Goal: Obtain resource: Obtain resource

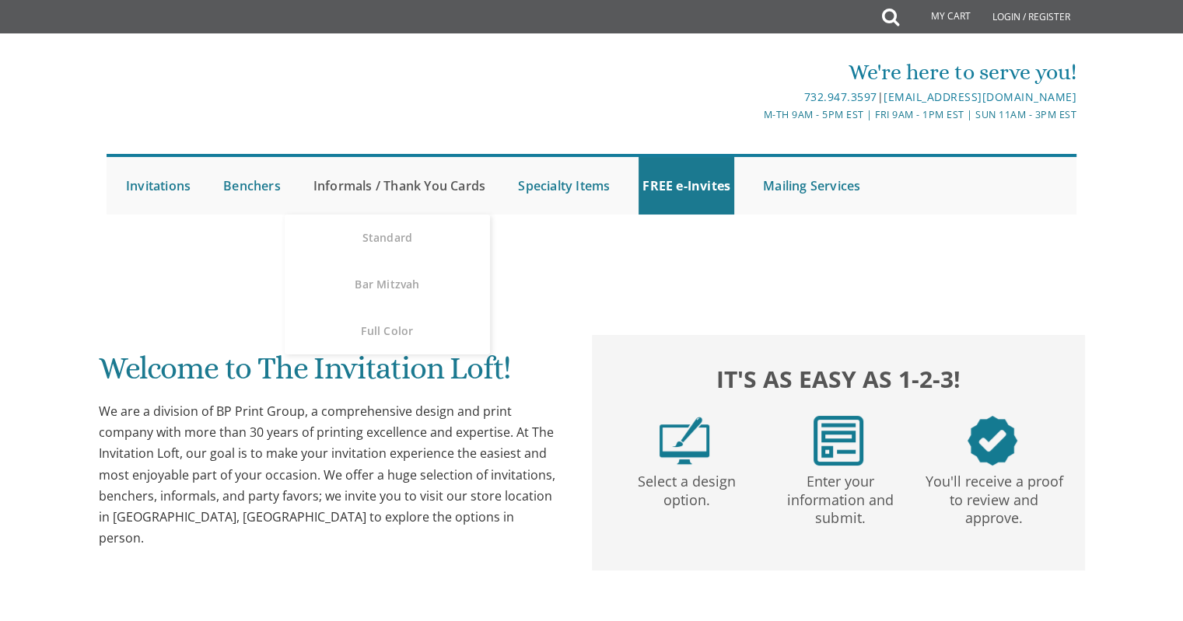
scroll to position [17, 0]
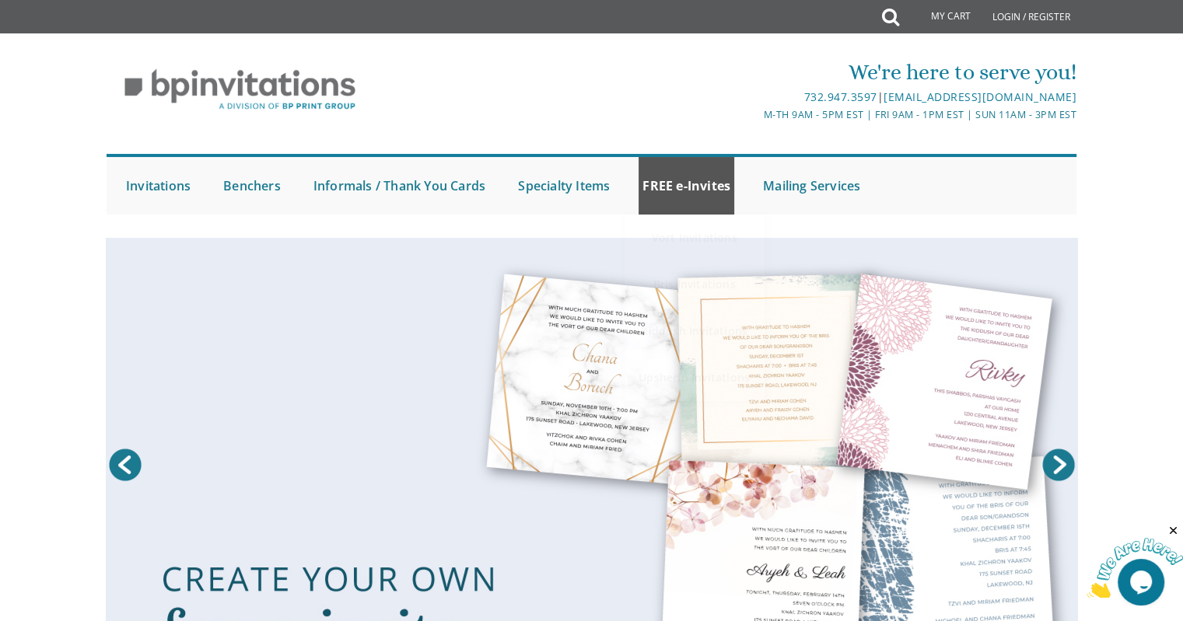
scroll to position [0, 0]
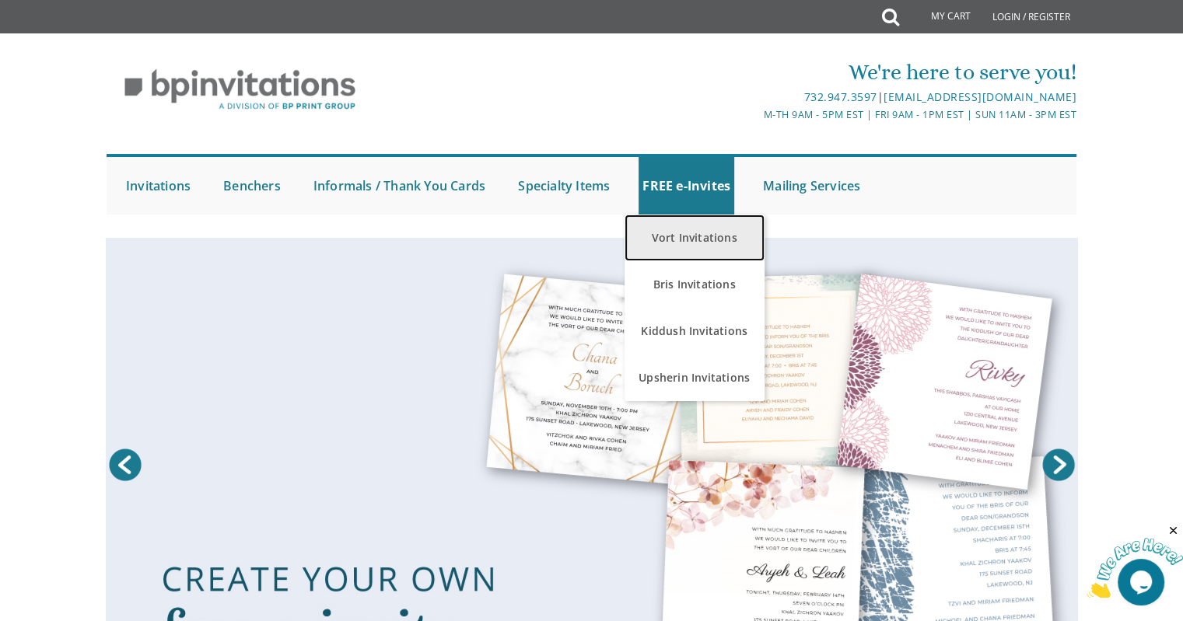
click at [695, 229] on link "Vort Invitations" at bounding box center [695, 238] width 140 height 47
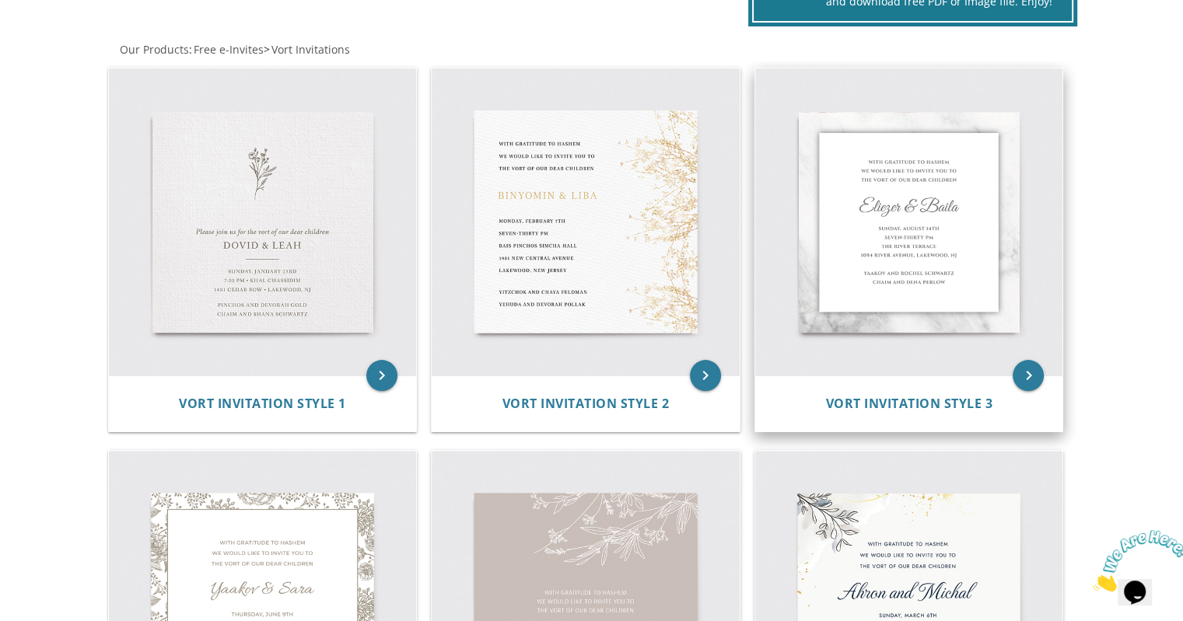
scroll to position [289, 0]
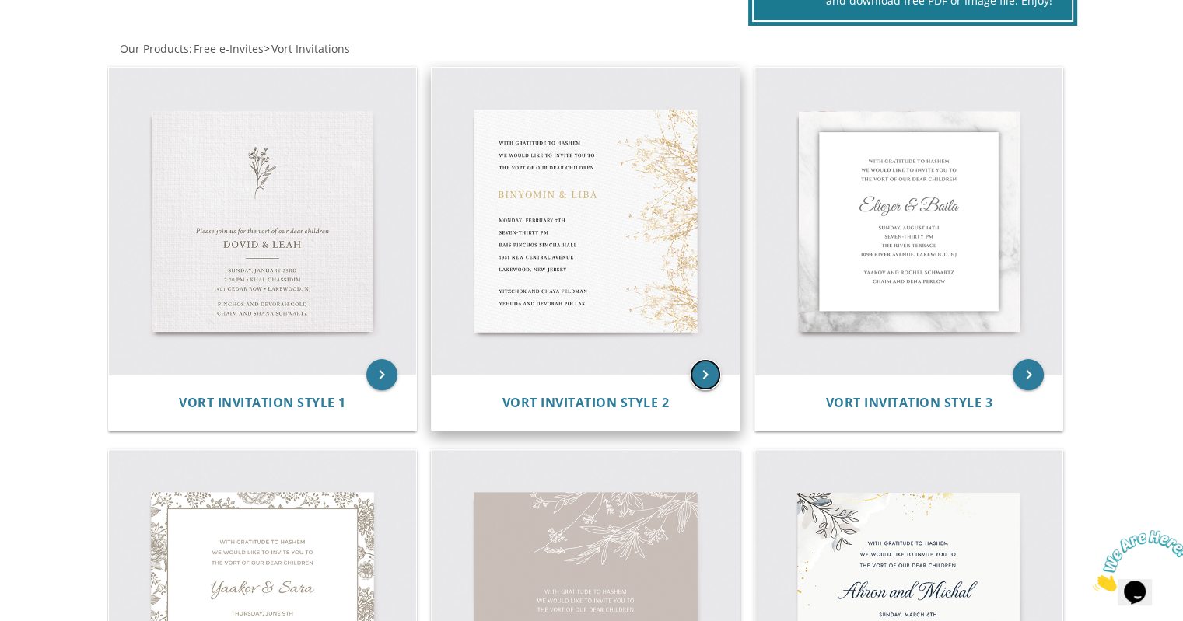
click at [705, 373] on icon "keyboard_arrow_right" at bounding box center [705, 374] width 31 height 31
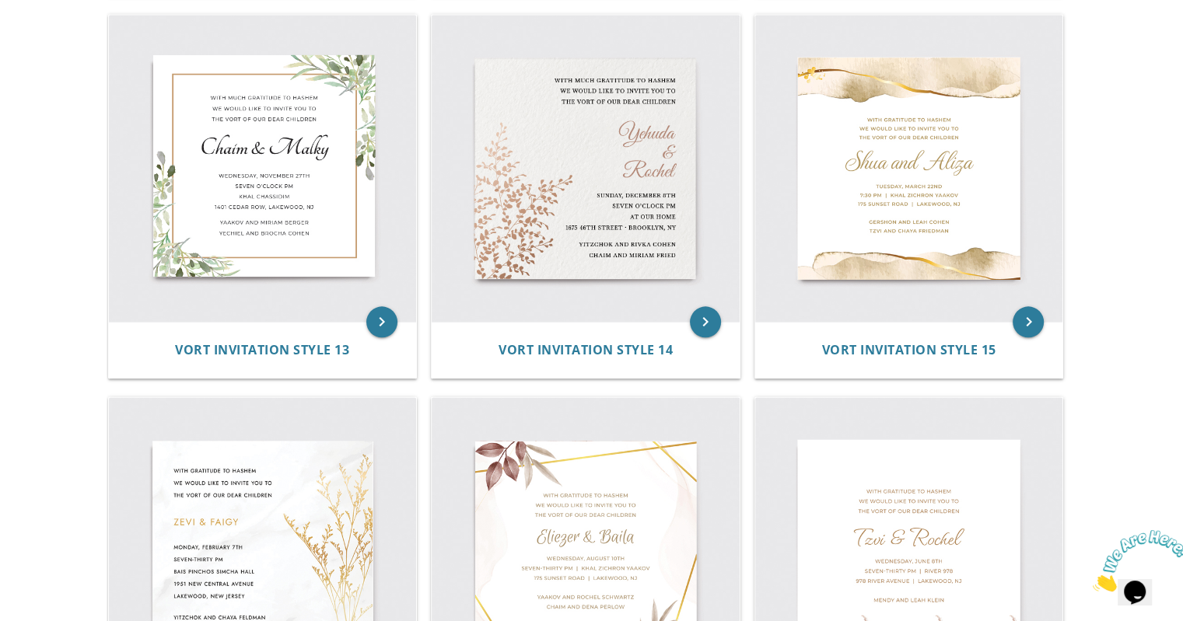
scroll to position [1892, 0]
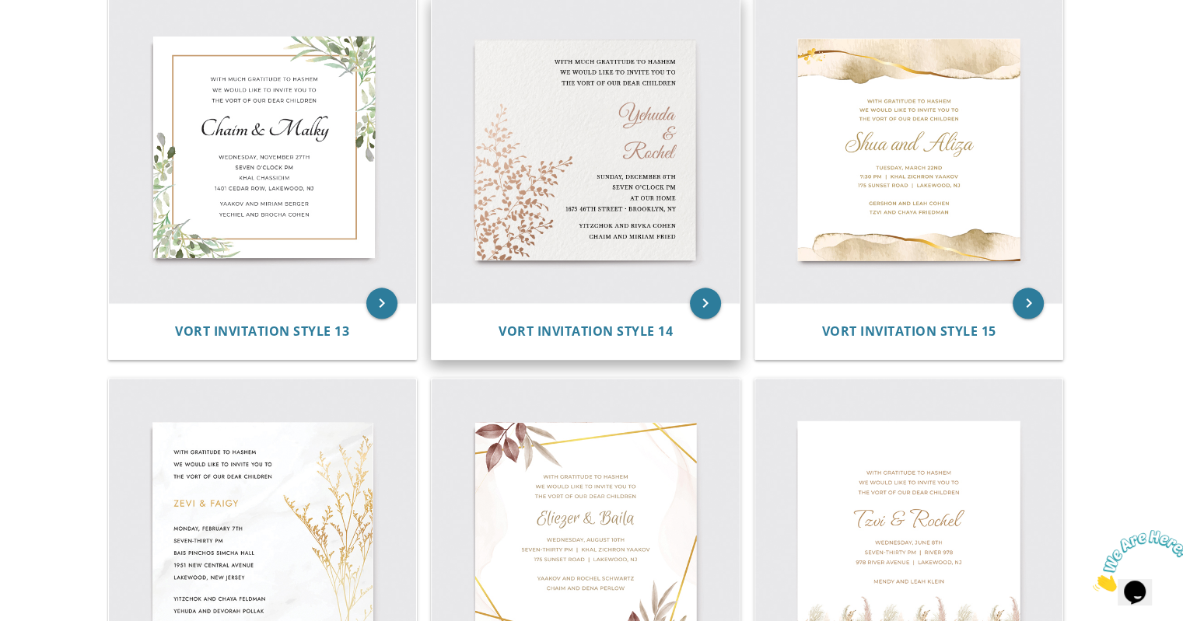
click at [574, 112] on img at bounding box center [586, 150] width 308 height 308
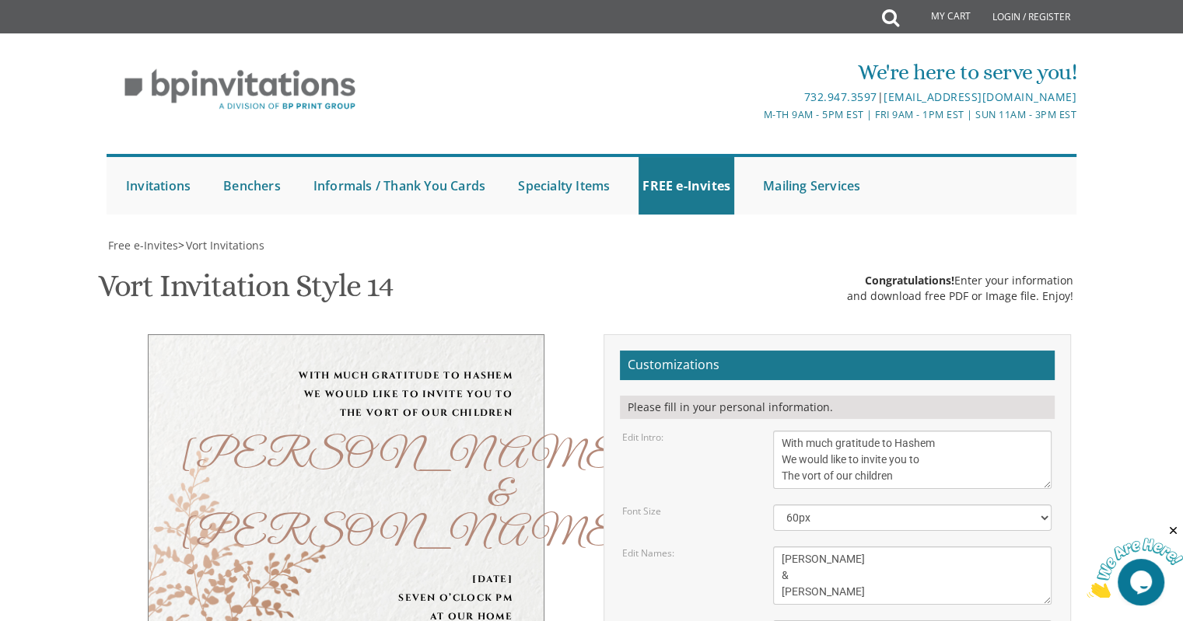
click at [479, 438] on div "[PERSON_NAME] & [PERSON_NAME]" at bounding box center [346, 496] width 333 height 117
click at [817, 547] on textarea "[PERSON_NAME] & [PERSON_NAME]" at bounding box center [912, 576] width 278 height 58
click at [821, 547] on textarea "[PERSON_NAME] & [PERSON_NAME]" at bounding box center [912, 576] width 278 height 58
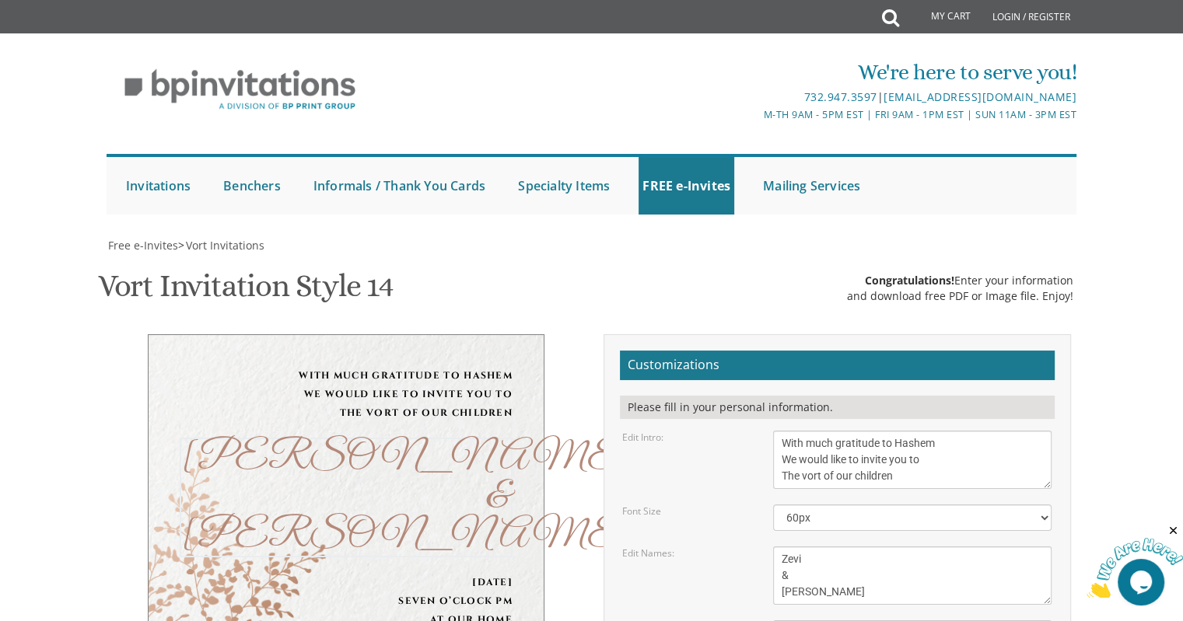
type textarea "Zevi & [PERSON_NAME]"
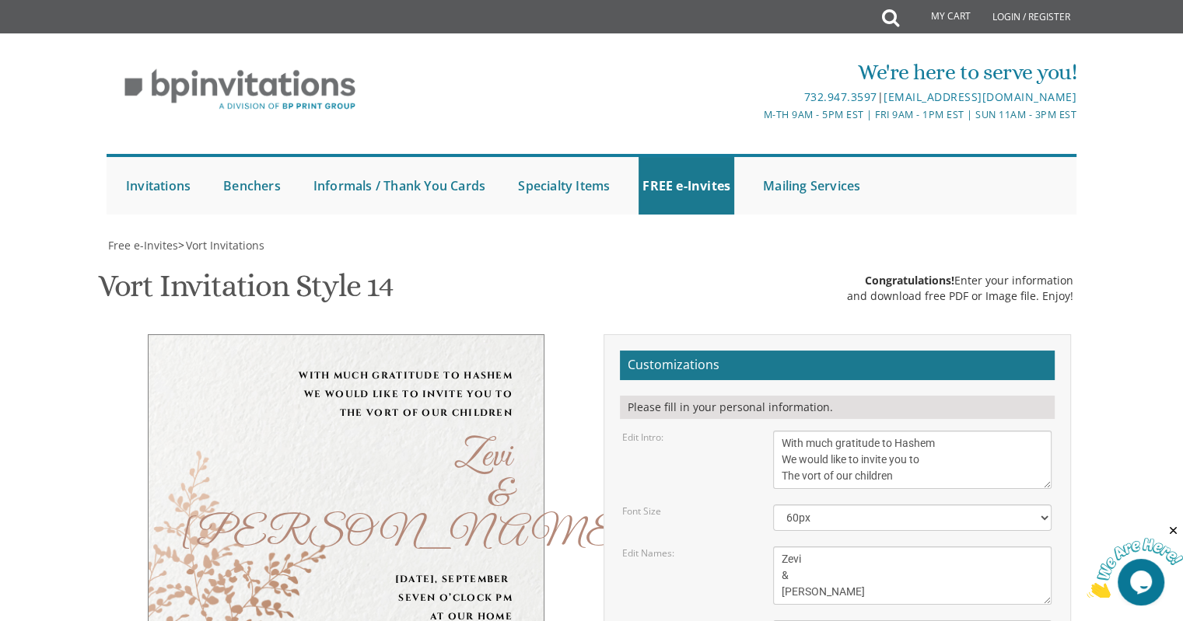
click at [426, 570] on div "[DATE], September Seven o’clock pm at our home [STREET_ADDRESS] • [GEOGRAPHIC_D…" at bounding box center [346, 616] width 333 height 93
drag, startPoint x: 846, startPoint y: 485, endPoint x: 784, endPoint y: 485, distance: 62.2
drag, startPoint x: 933, startPoint y: 496, endPoint x: 871, endPoint y: 509, distance: 63.6
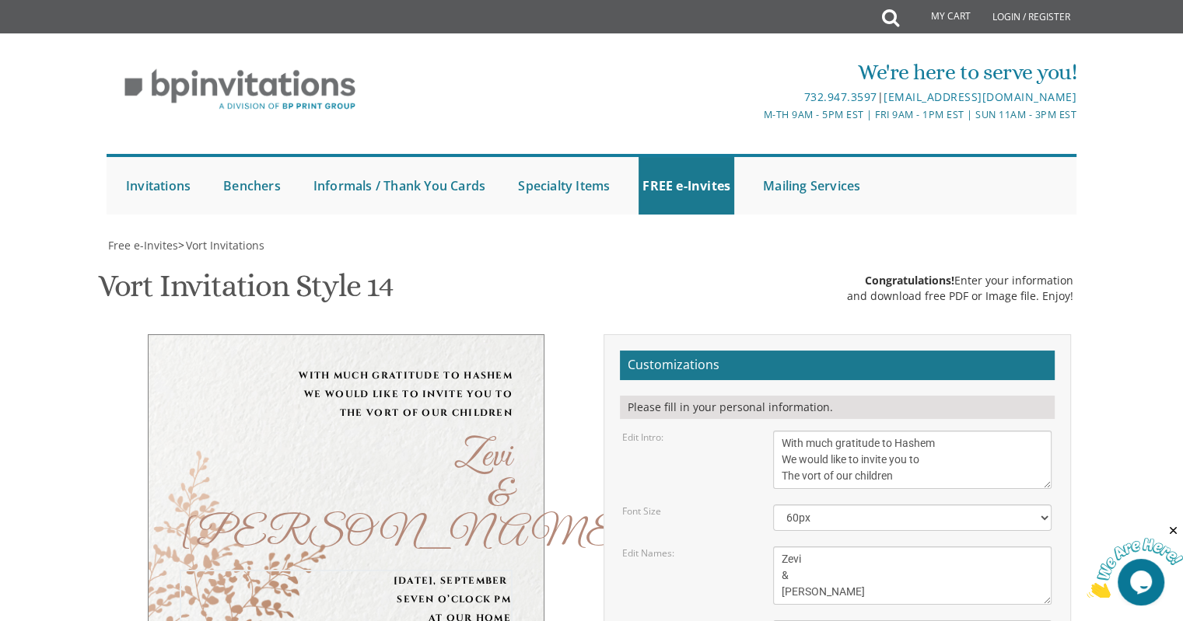
drag, startPoint x: 859, startPoint y: 503, endPoint x: 782, endPoint y: 499, distance: 77.1
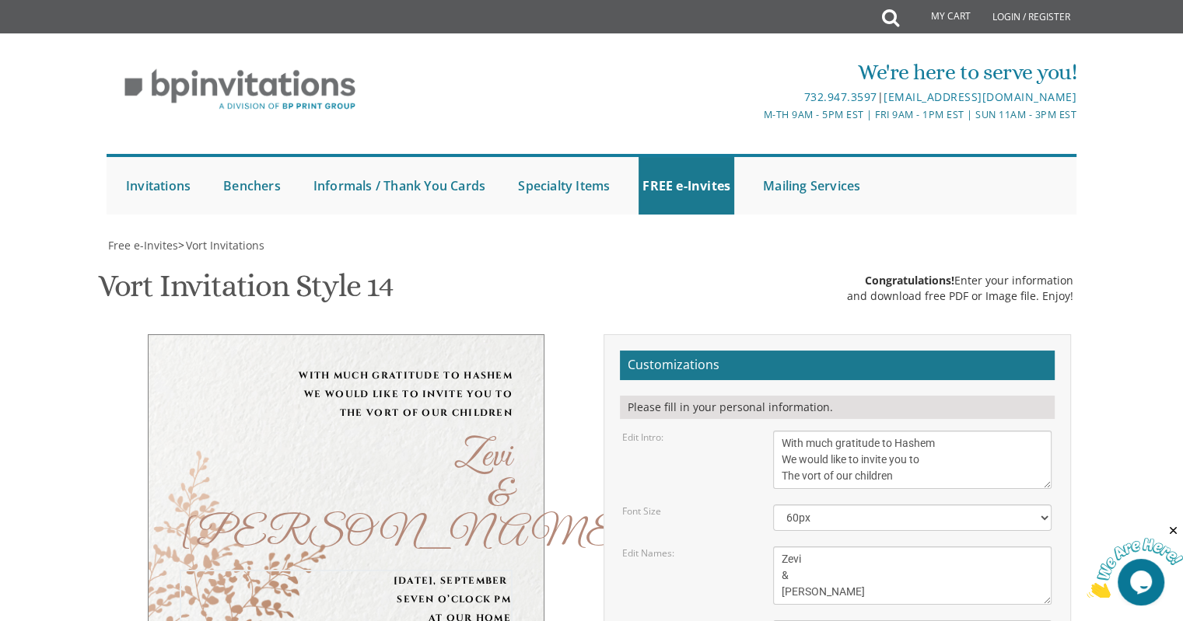
type textarea "[DATE] Seven pm Talmud Torah Hall [STREET_ADDRESS] • [GEOGRAPHIC_DATA]"
click at [875, 547] on textarea "[PERSON_NAME] & [PERSON_NAME]" at bounding box center [912, 576] width 278 height 58
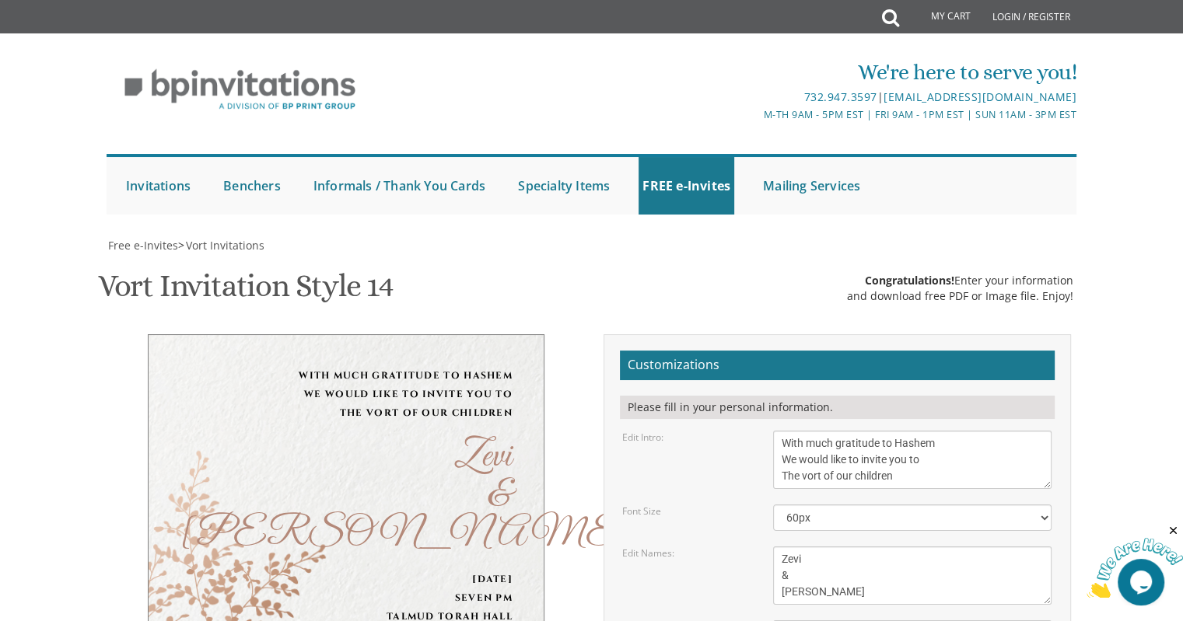
type textarea "[PERSON_NAME] and [PERSON_NAME] Refoel and [PERSON_NAME]"
drag, startPoint x: 645, startPoint y: 191, endPoint x: 727, endPoint y: 254, distance: 104.2
click at [727, 351] on form "Customizations Please fill in your personal information. Edit Intro: With much …" at bounding box center [837, 621] width 435 height 540
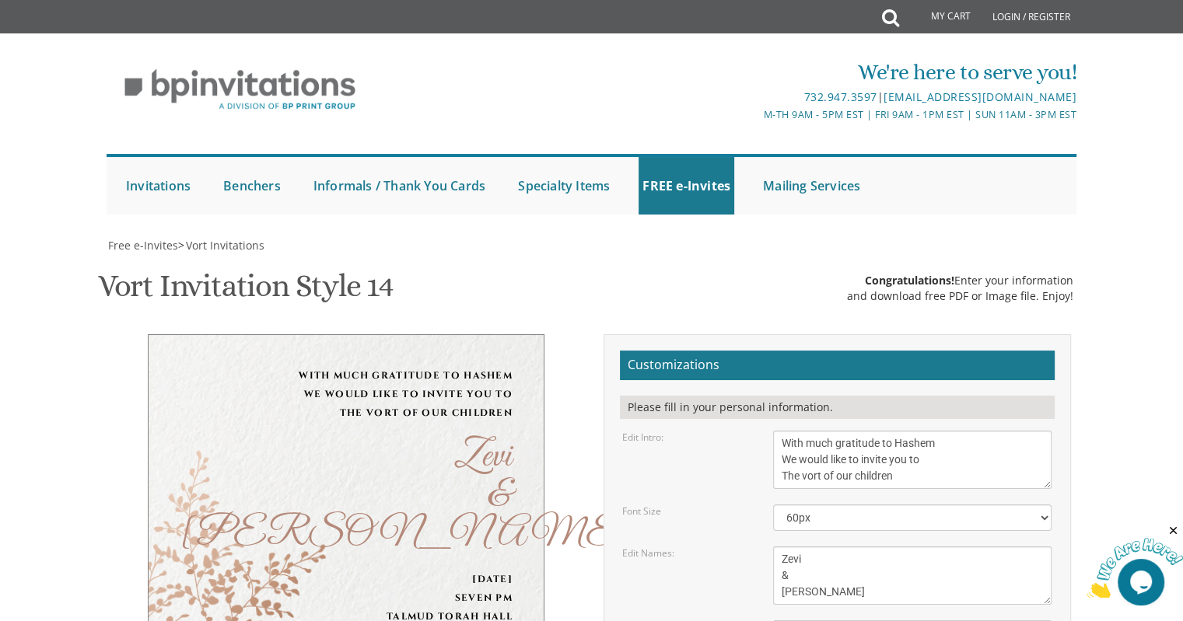
type input "[EMAIL_ADDRESS][DOMAIN_NAME]"
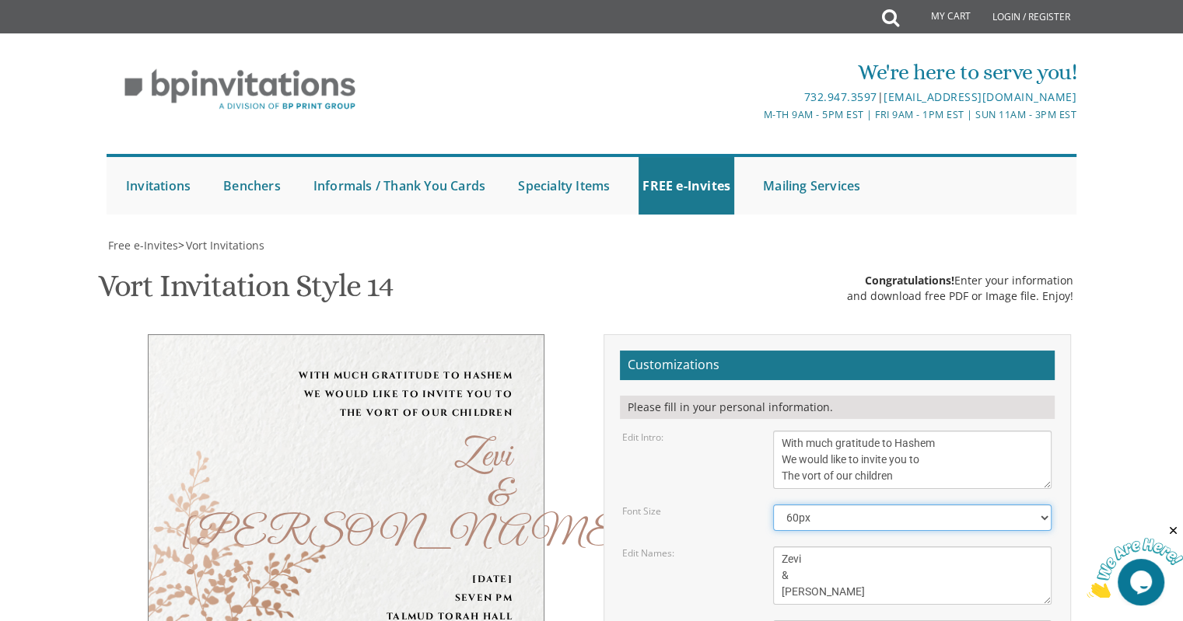
click at [899, 505] on select "40px 50px 60px 70px 80px" at bounding box center [912, 518] width 278 height 26
type textarea "[DATE] Seven pm Talmud Torah Hall [STREET_ADDRESS] • 8045, [GEOGRAPHIC_DATA]"
